Goal: Information Seeking & Learning: Learn about a topic

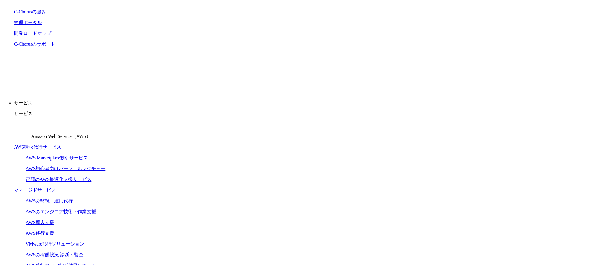
scroll to position [58, 0]
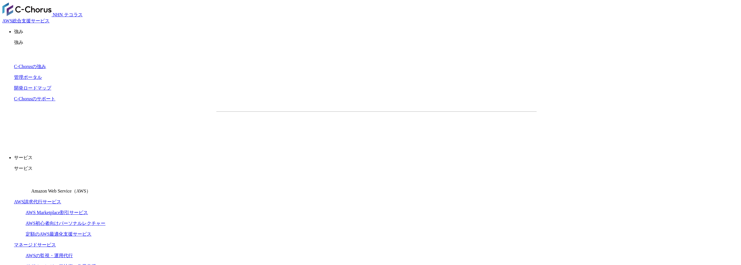
click at [473, 29] on p "強み" at bounding box center [376, 32] width 725 height 6
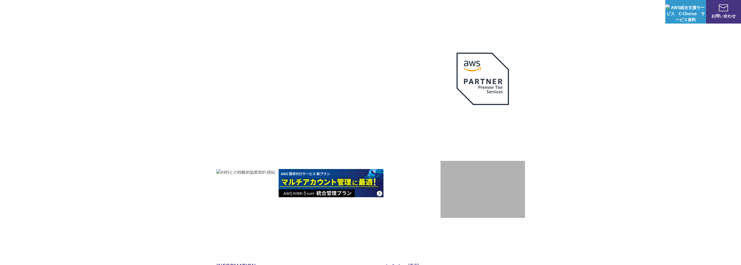
click at [476, 12] on p "強み" at bounding box center [471, 12] width 14 height 6
click at [245, 35] on link "C-Chorusの強み" at bounding box center [240, 35] width 30 height 6
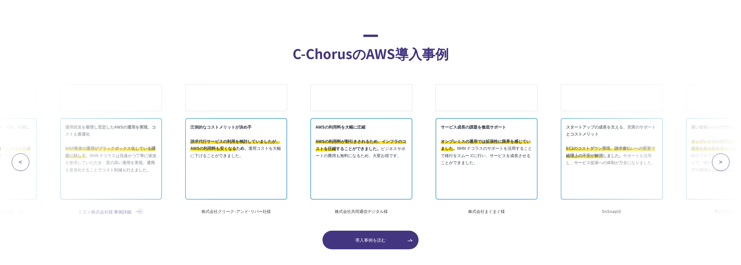
scroll to position [3453, 0]
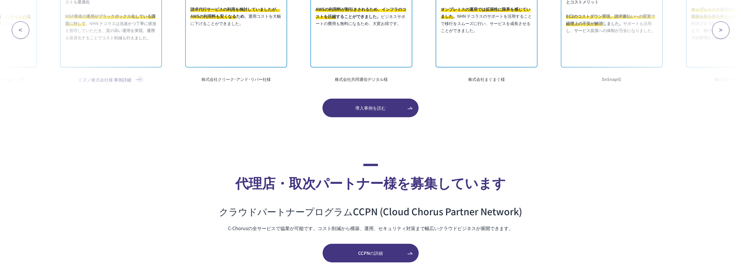
click at [490, 216] on link "パートナー制度" at bounding box center [489, 218] width 31 height 6
